Goal: Contribute content: Contribute content

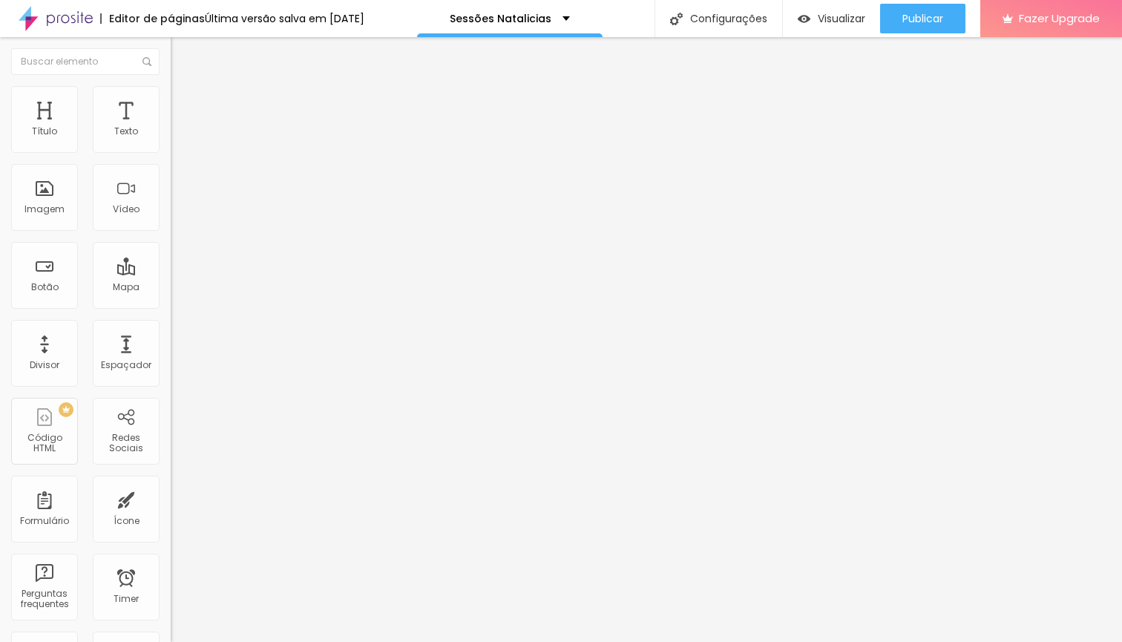
click at [171, 128] on span "Trocar imagem" at bounding box center [211, 121] width 81 height 13
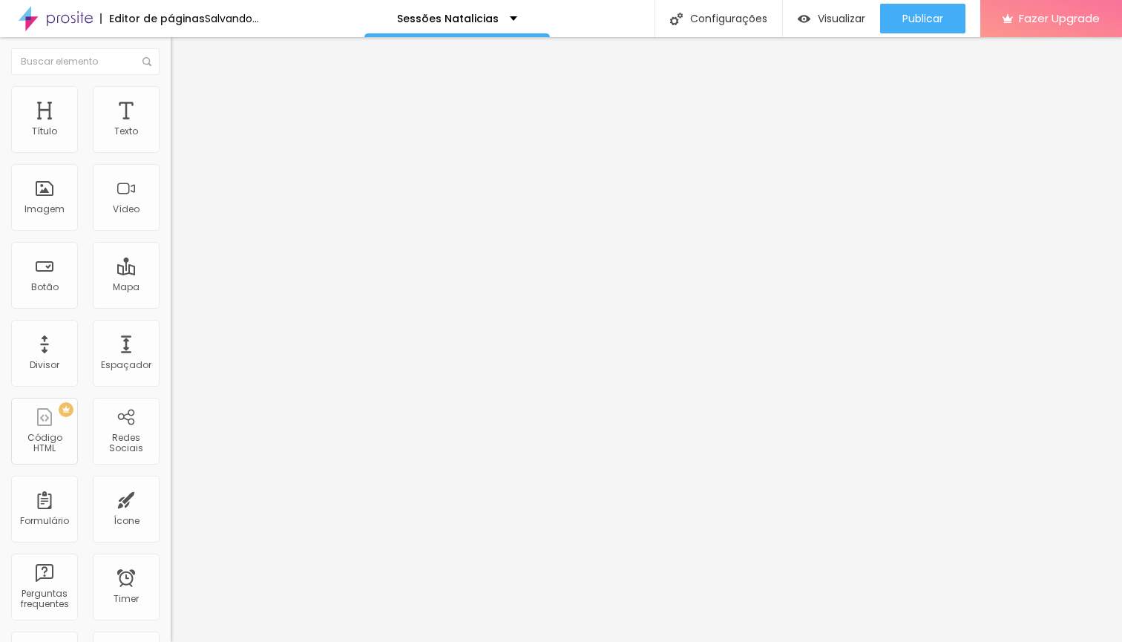
click at [171, 128] on span "Trocar imagem" at bounding box center [211, 121] width 81 height 13
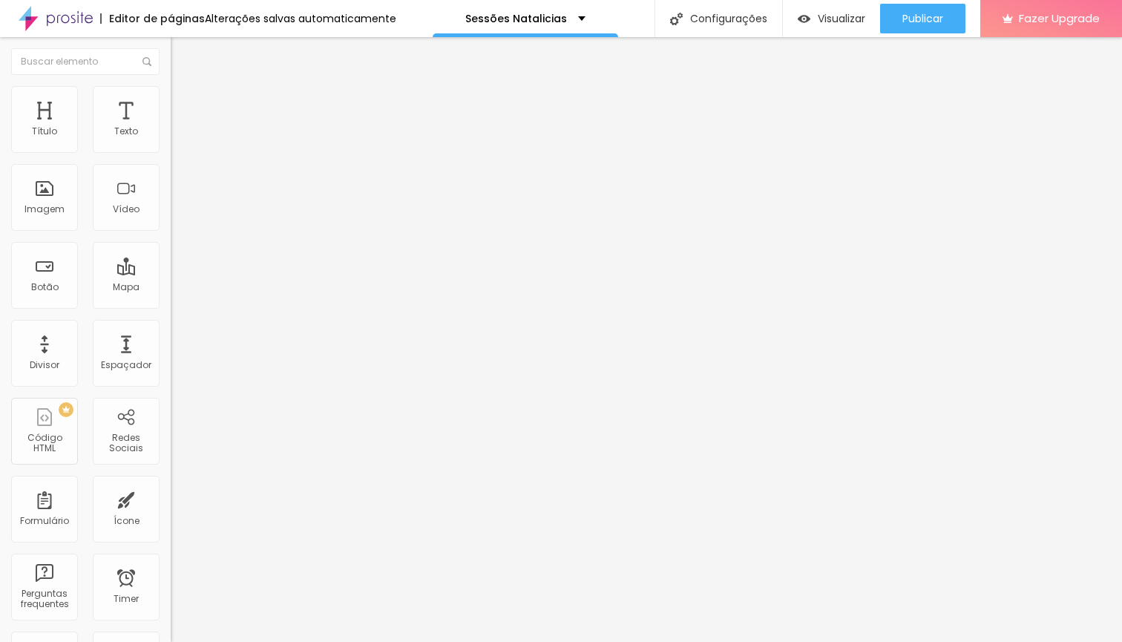
click at [171, 128] on span "Trocar imagem" at bounding box center [211, 121] width 81 height 13
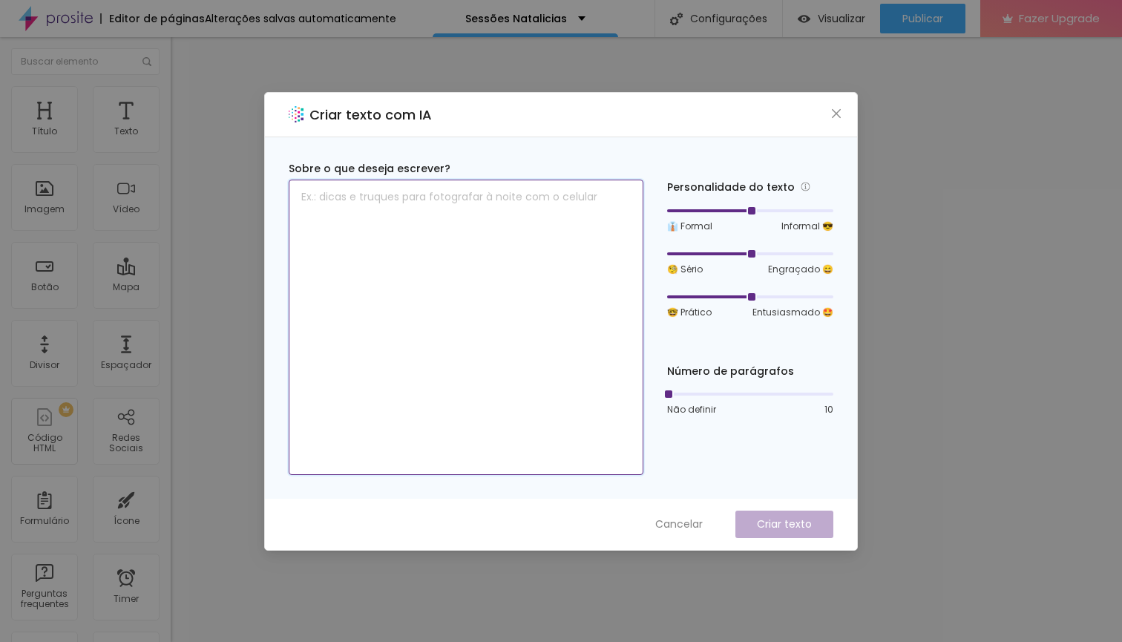
click at [518, 211] on textarea at bounding box center [466, 327] width 355 height 295
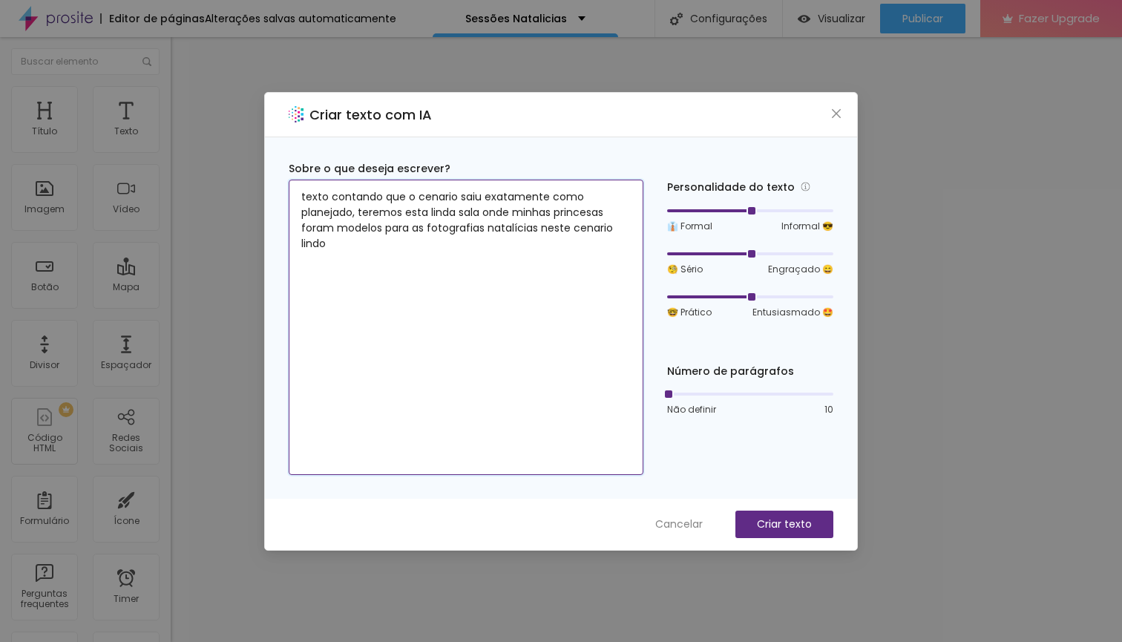
click at [459, 198] on textarea "texto contando que o cenario saiu exatamente como planejado, teremos esta linda…" at bounding box center [466, 327] width 355 height 295
type textarea "texto contando que o cenario para as fotos natalícias saiu exatamente como plan…"
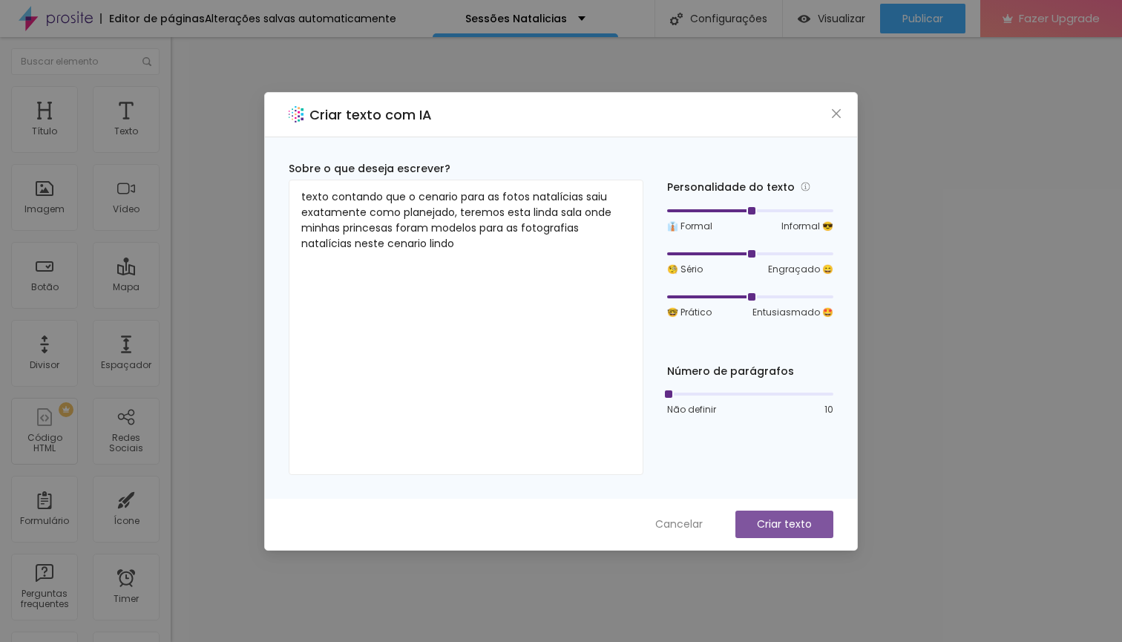
click at [755, 521] on button "Criar texto" at bounding box center [784, 524] width 98 height 27
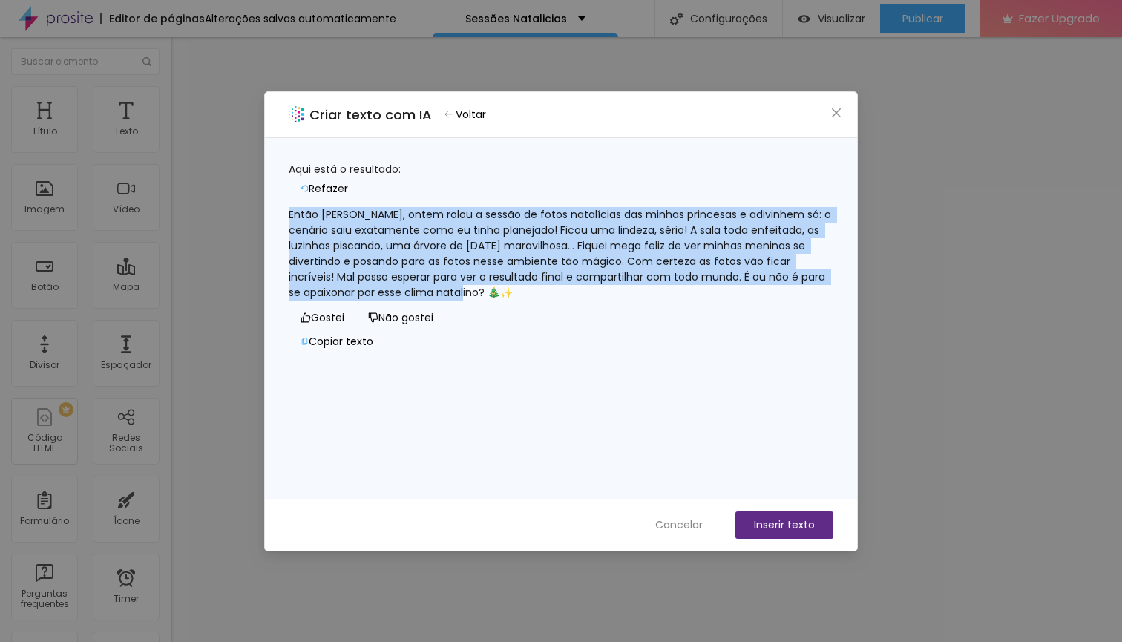
drag, startPoint x: 660, startPoint y: 286, endPoint x: 300, endPoint y: 205, distance: 369.8
click at [300, 207] on div "Então [PERSON_NAME], ontem rolou a sessão de fotos natalícias das minhas prince…" at bounding box center [561, 253] width 545 height 93
click at [348, 181] on span "Refazer" at bounding box center [328, 189] width 39 height 16
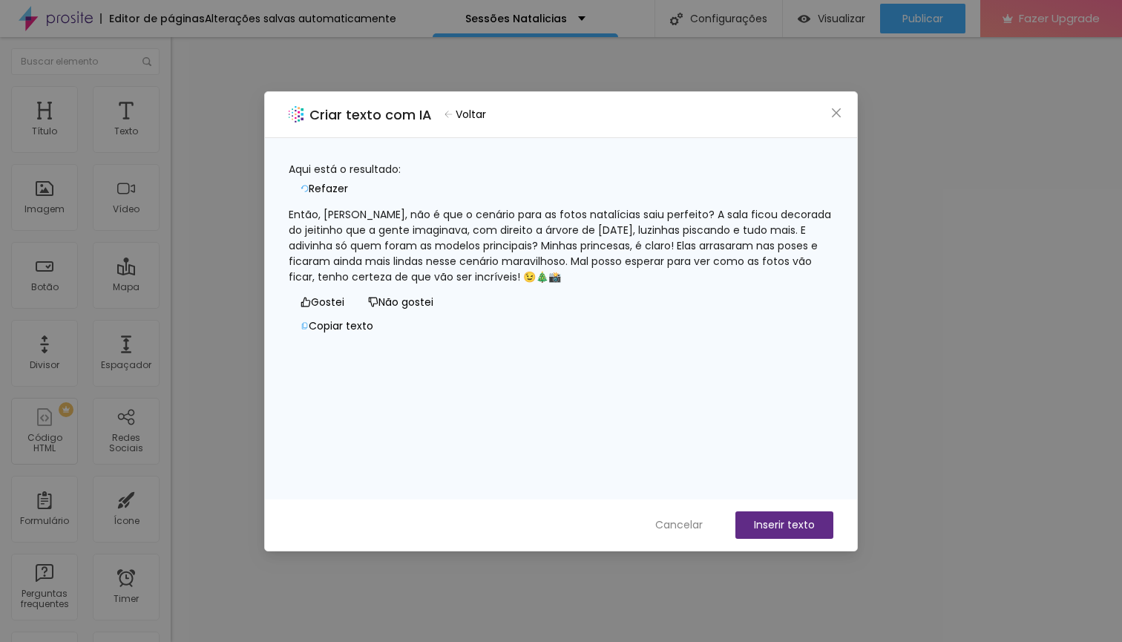
click at [724, 224] on div "Então, [PERSON_NAME], não é que o cenário para as fotos natalícias saiu perfeit…" at bounding box center [561, 246] width 545 height 78
click at [729, 220] on div "Então, [PERSON_NAME], não é que o cenário para as fotos natalícias saiu perfeit…" at bounding box center [561, 246] width 545 height 78
click at [723, 224] on div "Então, [PERSON_NAME], não é que o cenário para as fotos natalícias saiu perfeit…" at bounding box center [561, 246] width 545 height 78
click at [721, 285] on div "Então, [PERSON_NAME], não é que o cenário para as fotos natalícias saiu perfeit…" at bounding box center [561, 246] width 545 height 78
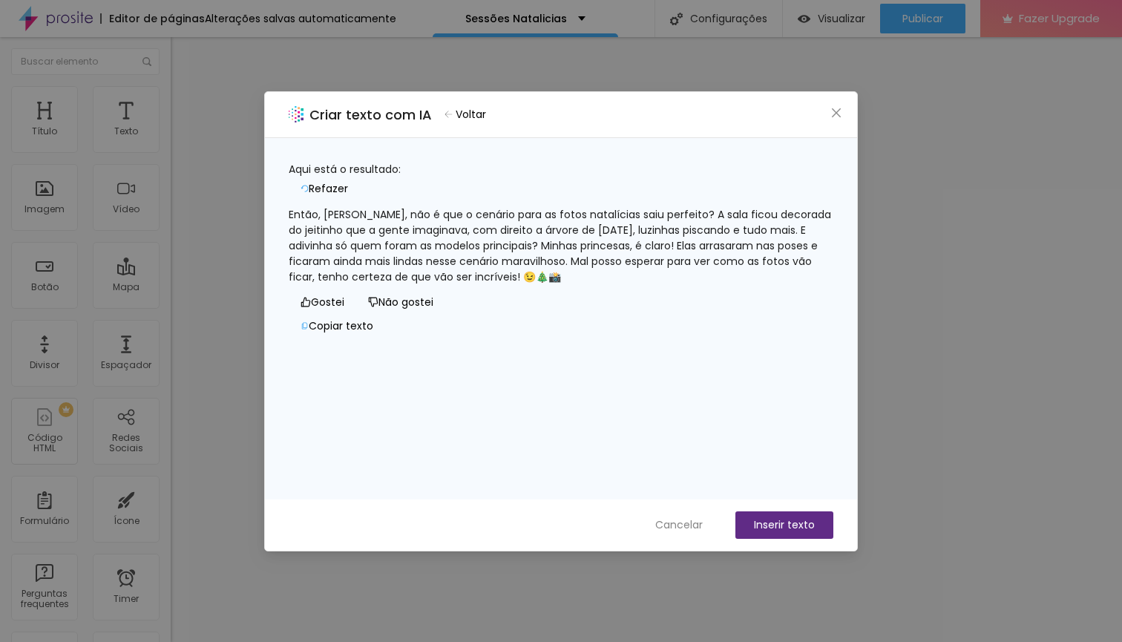
scroll to position [1, 0]
click at [724, 223] on div "Então, [PERSON_NAME], não é que o cenário para as fotos natalícias saiu perfeit…" at bounding box center [561, 246] width 545 height 78
click at [734, 223] on div "Então, [PERSON_NAME], não é que o cenário para as fotos natalícias saiu perfeit…" at bounding box center [561, 246] width 545 height 78
click at [309, 329] on icon "button" at bounding box center [305, 325] width 8 height 7
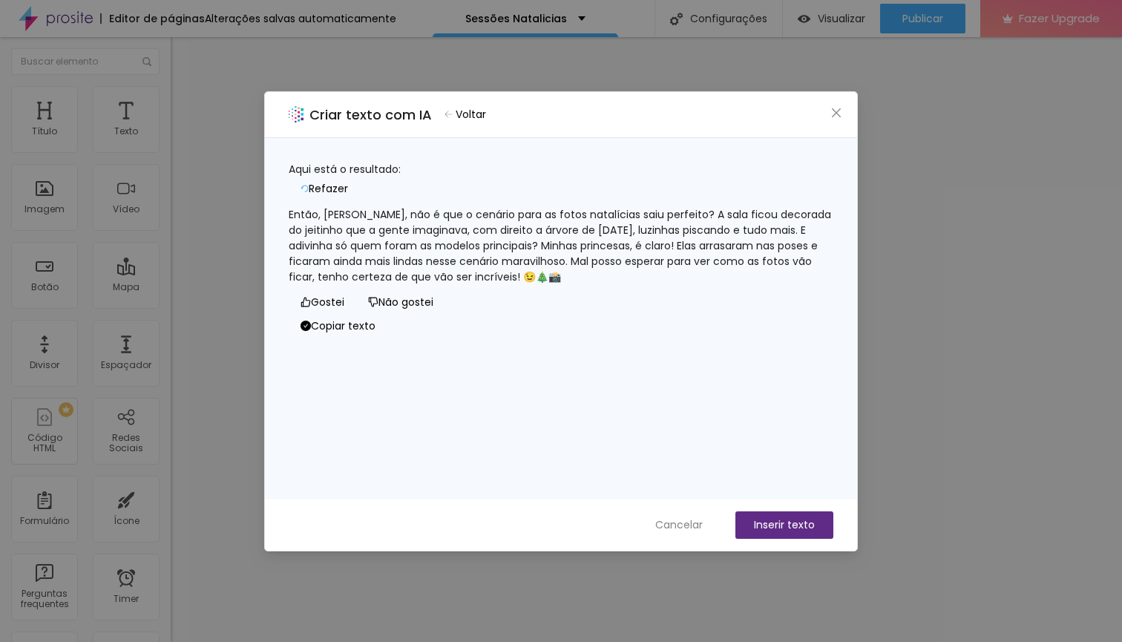
scroll to position [0, 0]
click at [1043, 389] on div "Criar texto com IA Voltar Aqui está o resultado: Refazer Então, galera, não é q…" at bounding box center [561, 321] width 1122 height 642
click at [771, 531] on button "Inserir texto" at bounding box center [784, 524] width 98 height 27
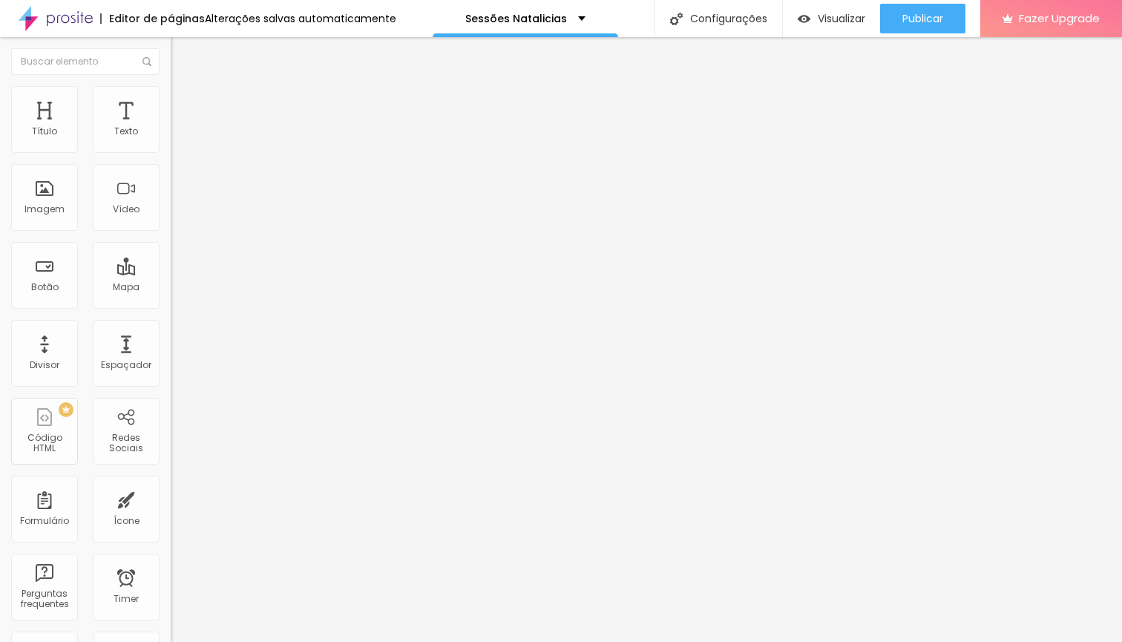
scroll to position [0, 0]
click at [171, 128] on span "Trocar imagem" at bounding box center [211, 121] width 81 height 13
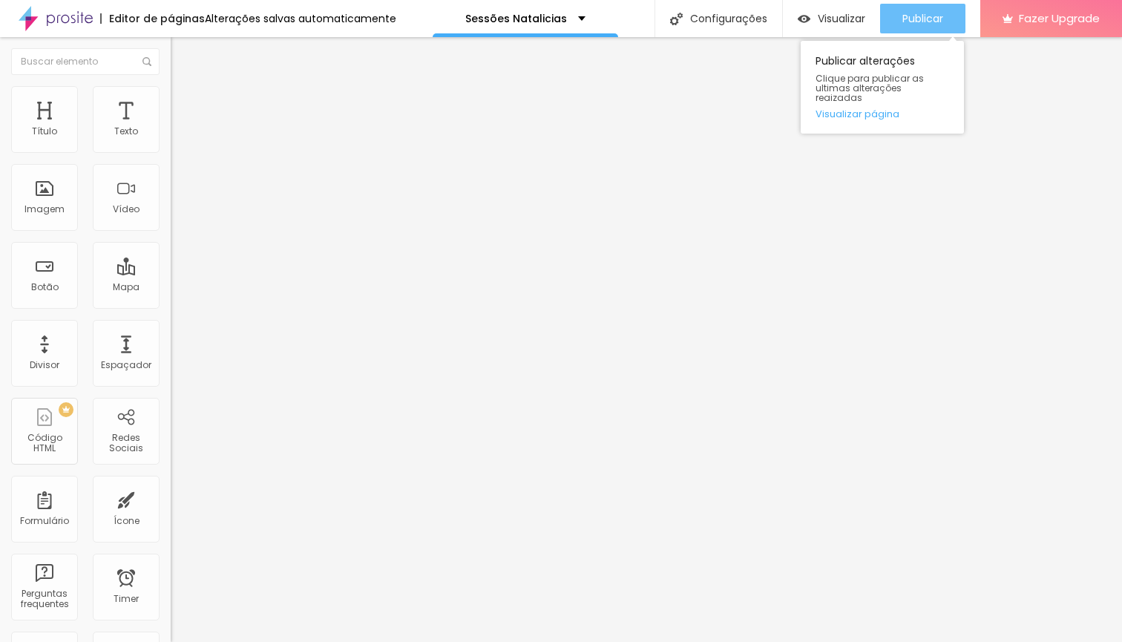
click at [896, 27] on button "Publicar" at bounding box center [922, 19] width 85 height 30
click at [932, 13] on span "Publicar" at bounding box center [922, 19] width 41 height 12
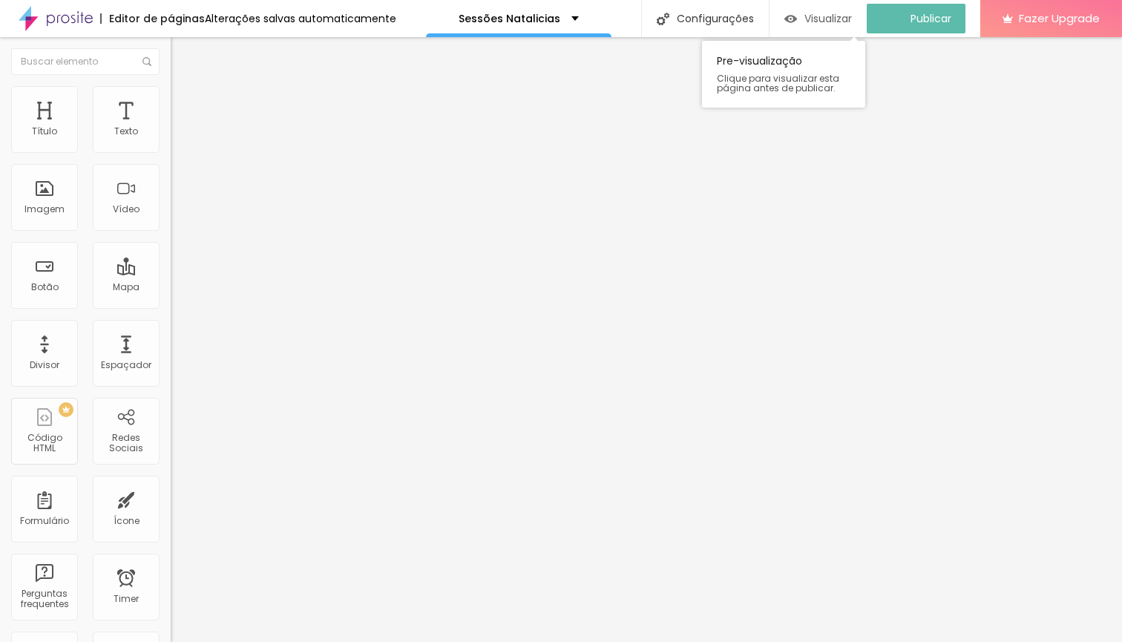
click at [816, 22] on span "Visualizar" at bounding box center [827, 19] width 47 height 12
